Goal: Check status: Check status

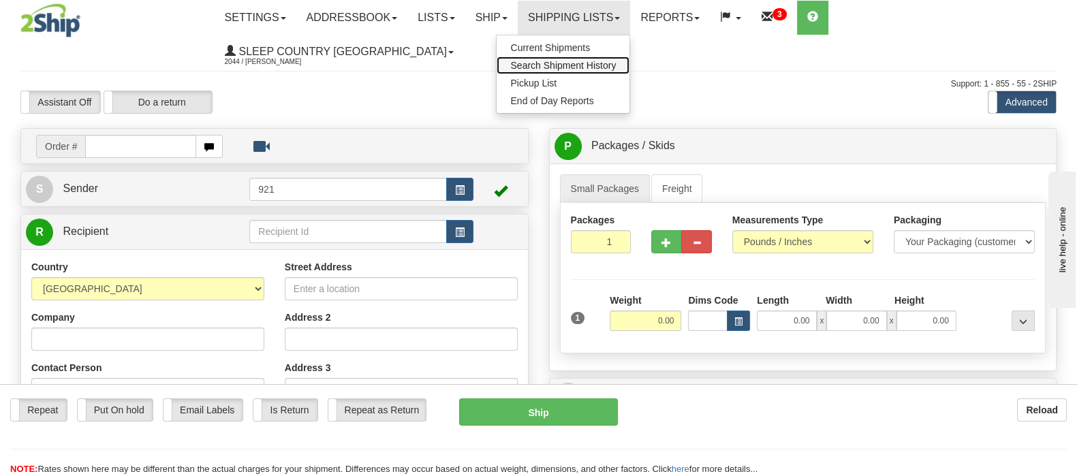
click at [616, 62] on span "Search Shipment History" at bounding box center [563, 65] width 106 height 11
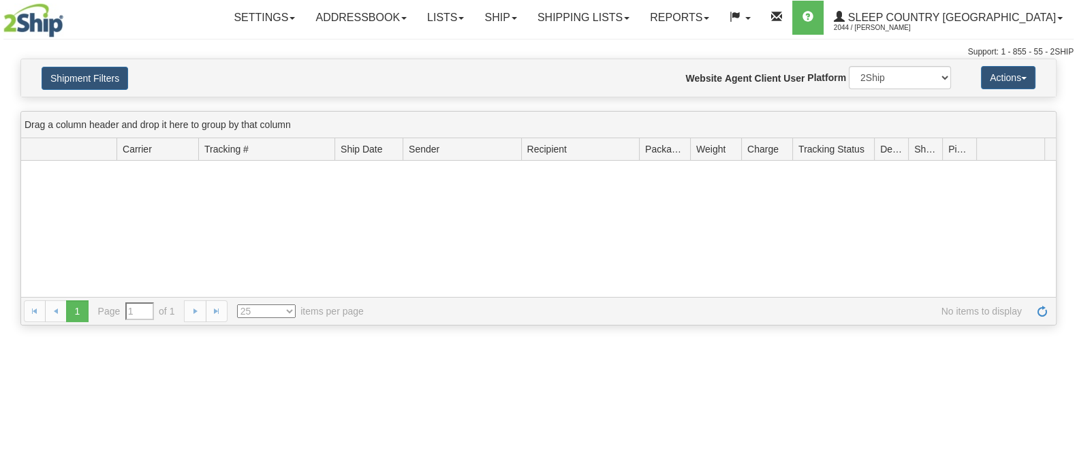
type input "From [DATE] To [DATE]"
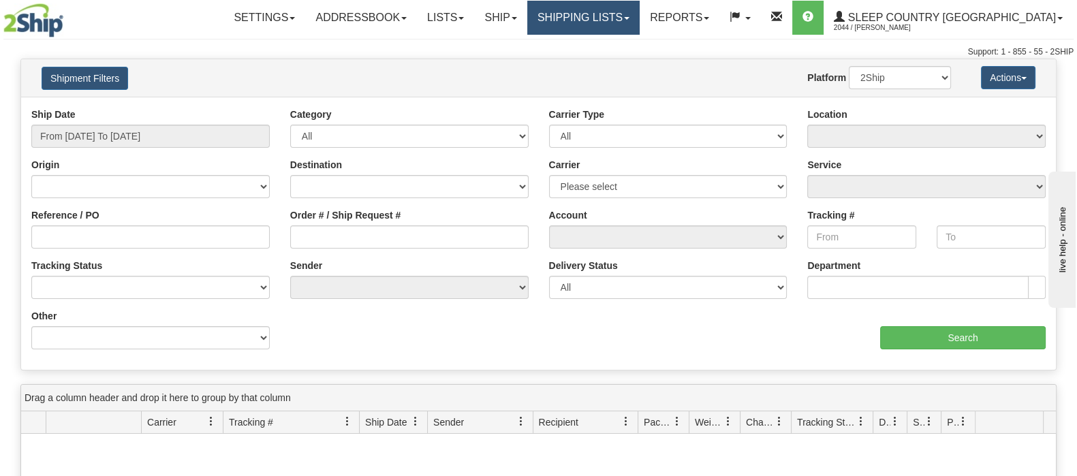
click at [639, 14] on link "Shipping lists" at bounding box center [583, 18] width 112 height 34
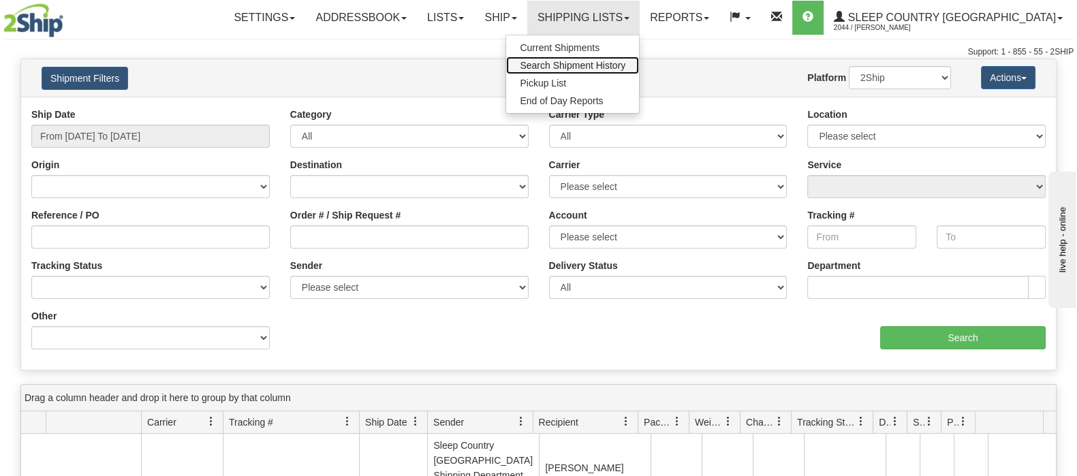
click at [625, 63] on span "Search Shipment History" at bounding box center [573, 65] width 106 height 11
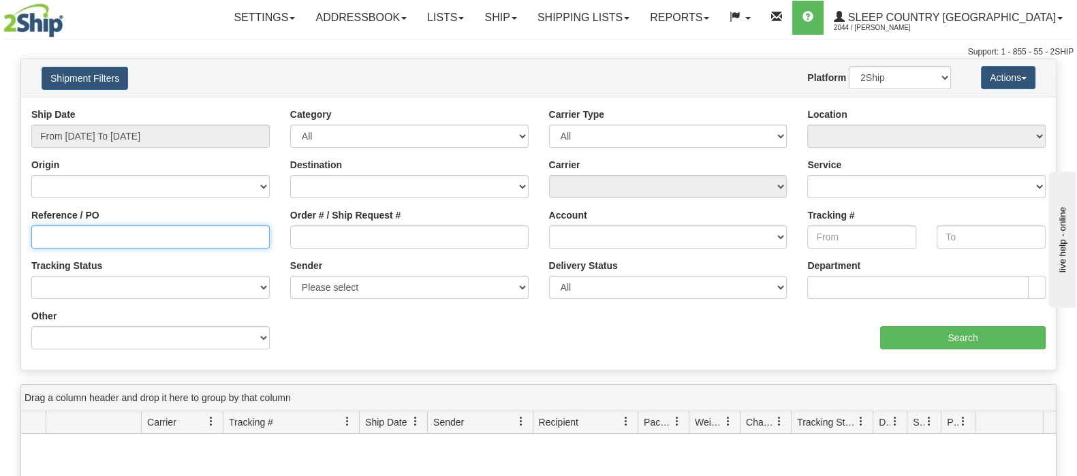
click at [121, 239] on input "Reference / PO" at bounding box center [150, 236] width 238 height 23
paste input "9000I100918"
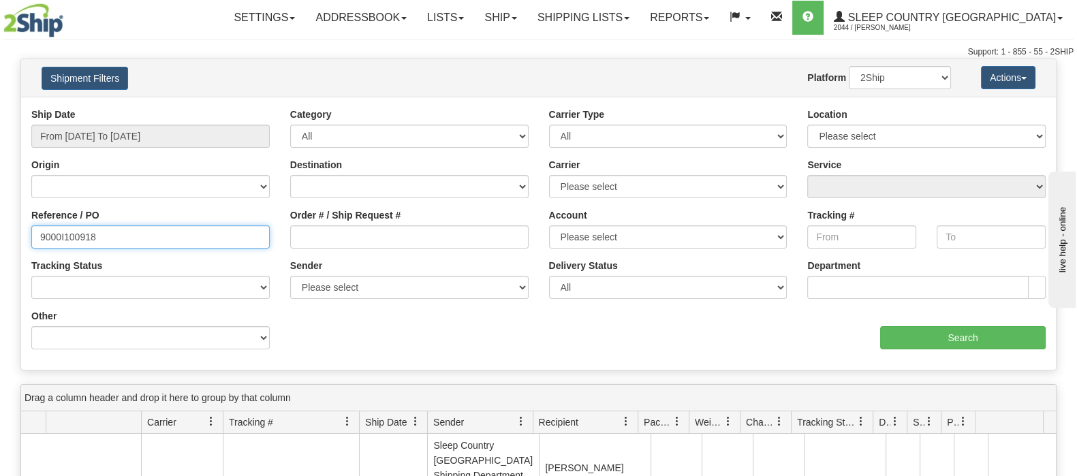
type input "9000I100918"
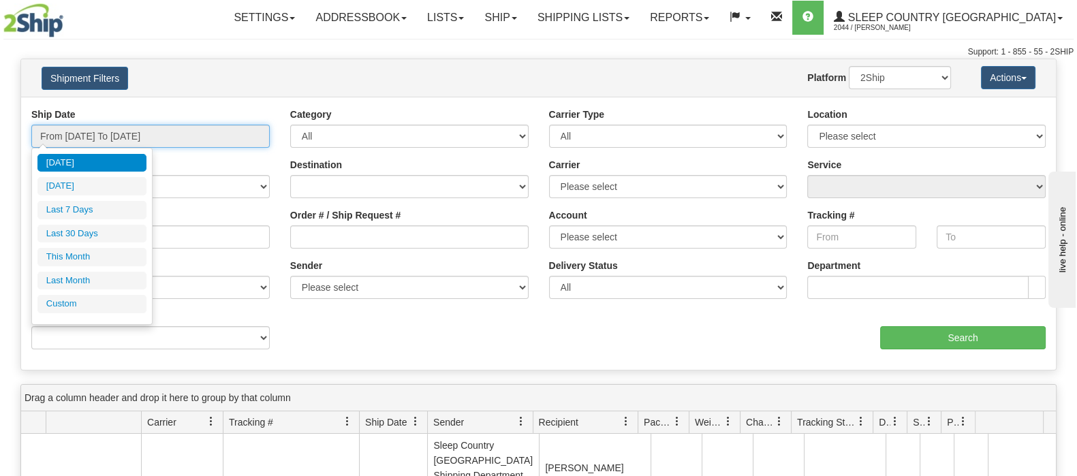
click at [146, 132] on input "From [DATE] To [DATE]" at bounding box center [150, 136] width 238 height 23
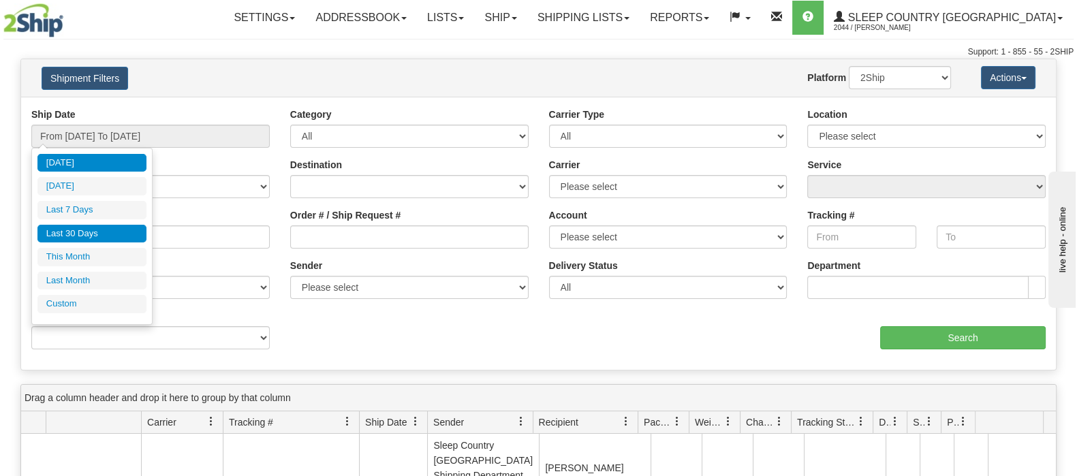
click at [85, 233] on li "Last 30 Days" at bounding box center [91, 234] width 109 height 18
type input "From [DATE] To [DATE]"
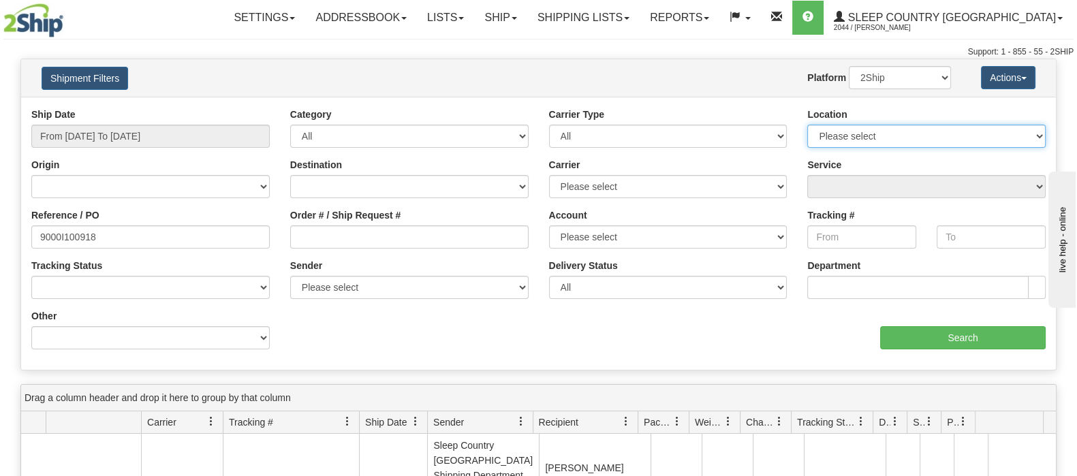
click at [951, 129] on select "Please select [GEOGRAPHIC_DATA] 921 922 93 94 97 390 915 916 98 902 95 96 90 91…" at bounding box center [926, 136] width 238 height 23
select select "7641"
click at [807, 125] on select "Please select [GEOGRAPHIC_DATA] 921 922 93 94 97 390 915 916 98 902 95 96 90 91…" at bounding box center [926, 136] width 238 height 23
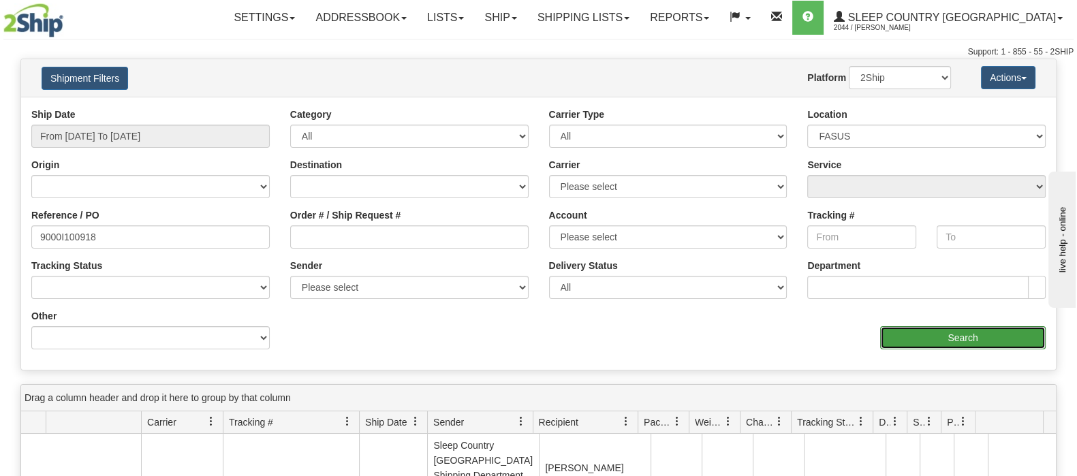
click at [949, 332] on input "Search" at bounding box center [962, 337] width 165 height 23
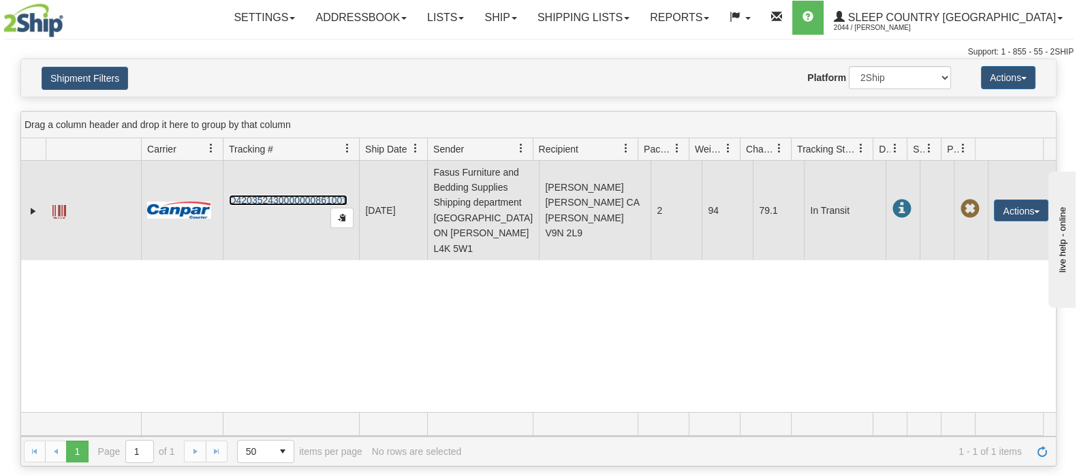
click at [279, 195] on link "D420352430000000861001" at bounding box center [288, 200] width 118 height 11
